Goal: Information Seeking & Learning: Learn about a topic

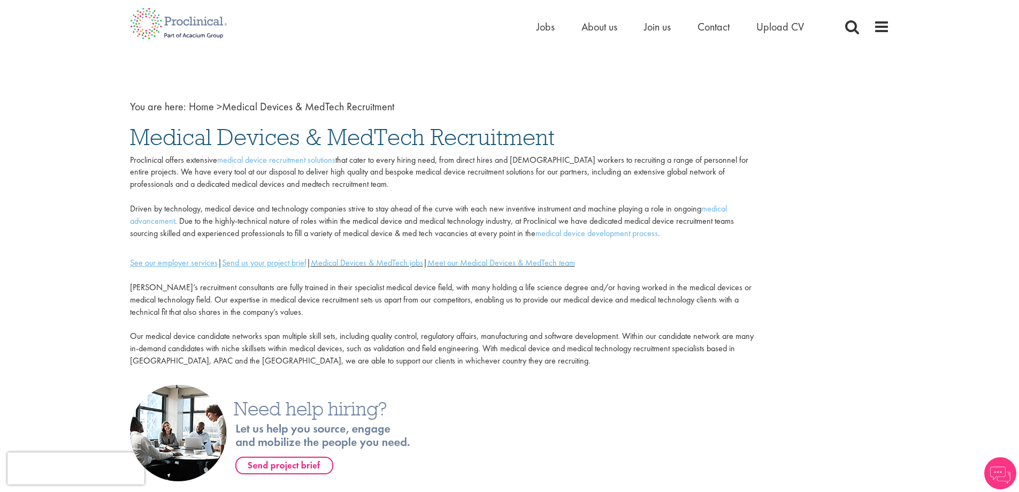
click at [546, 24] on span "Jobs" at bounding box center [546, 27] width 18 height 14
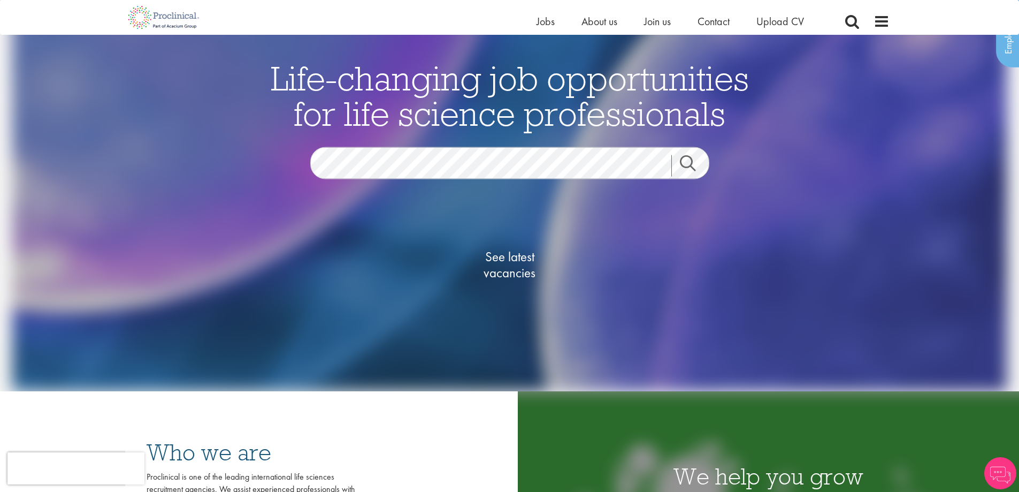
scroll to position [107, 0]
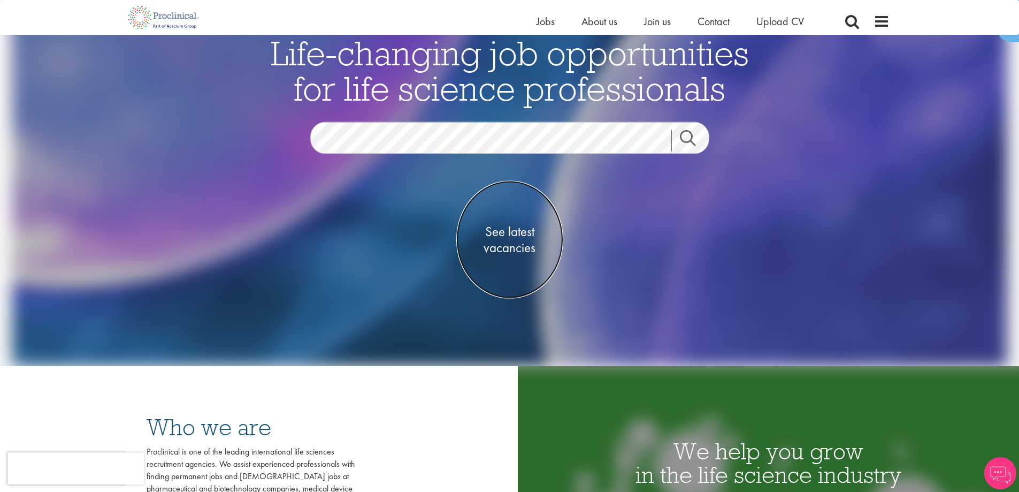
click at [504, 241] on span "See latest vacancies" at bounding box center [509, 240] width 107 height 32
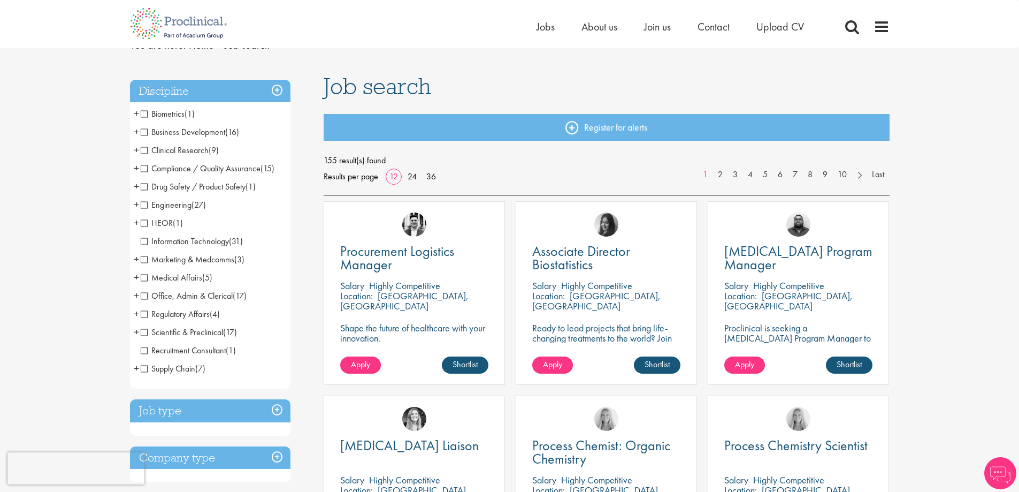
scroll to position [54, 0]
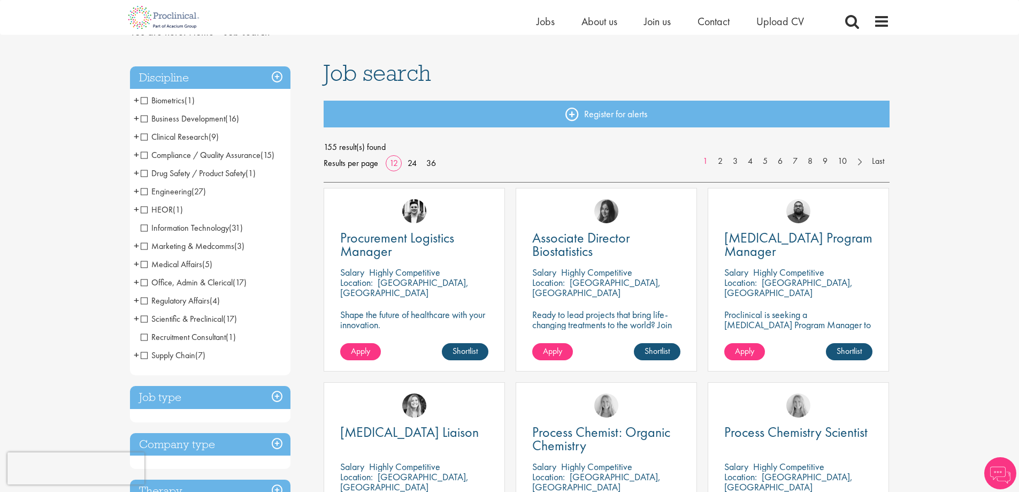
click at [141, 191] on span "Engineering" at bounding box center [166, 191] width 51 height 11
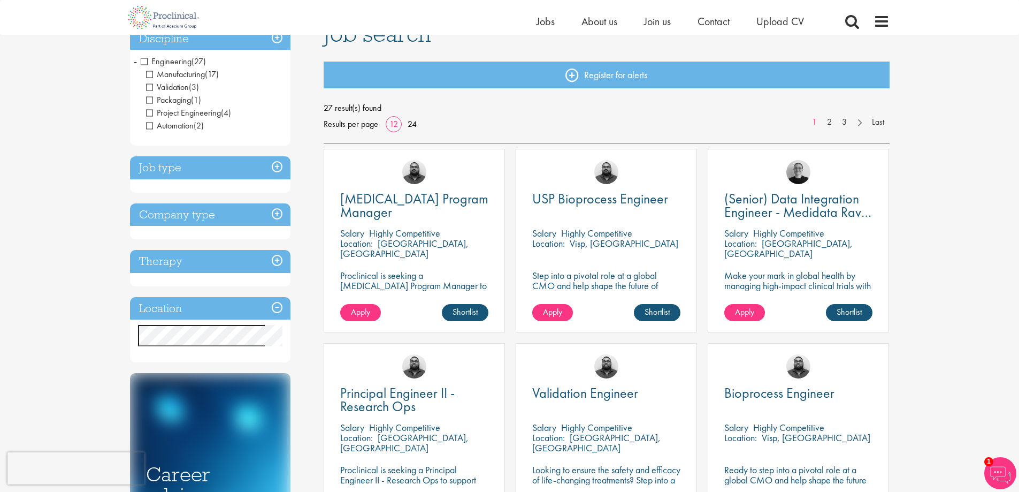
scroll to position [107, 0]
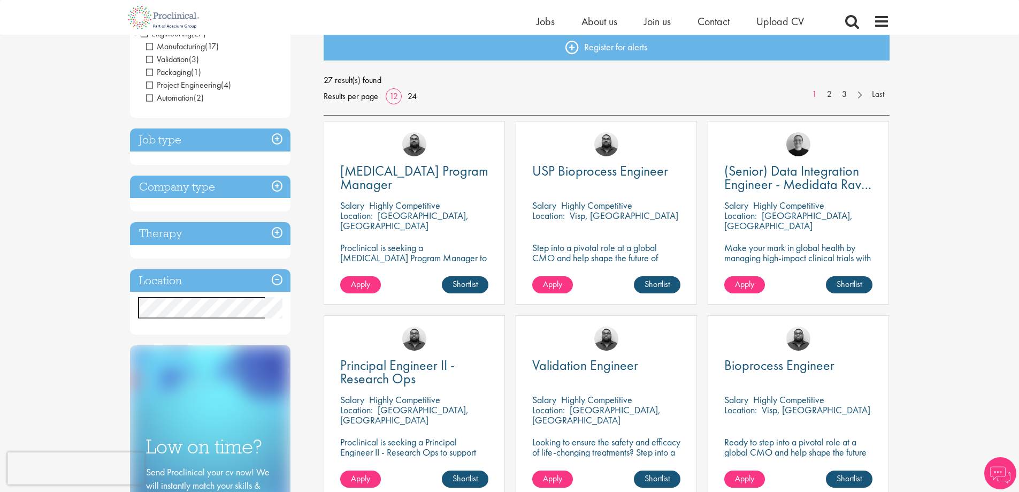
scroll to position [107, 0]
